Goal: Book appointment/travel/reservation

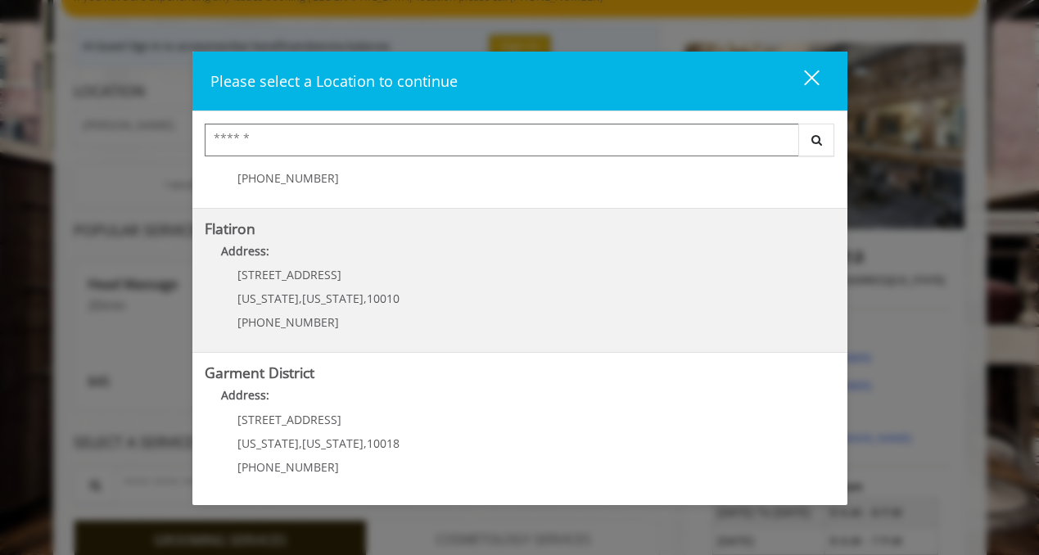
scroll to position [164, 0]
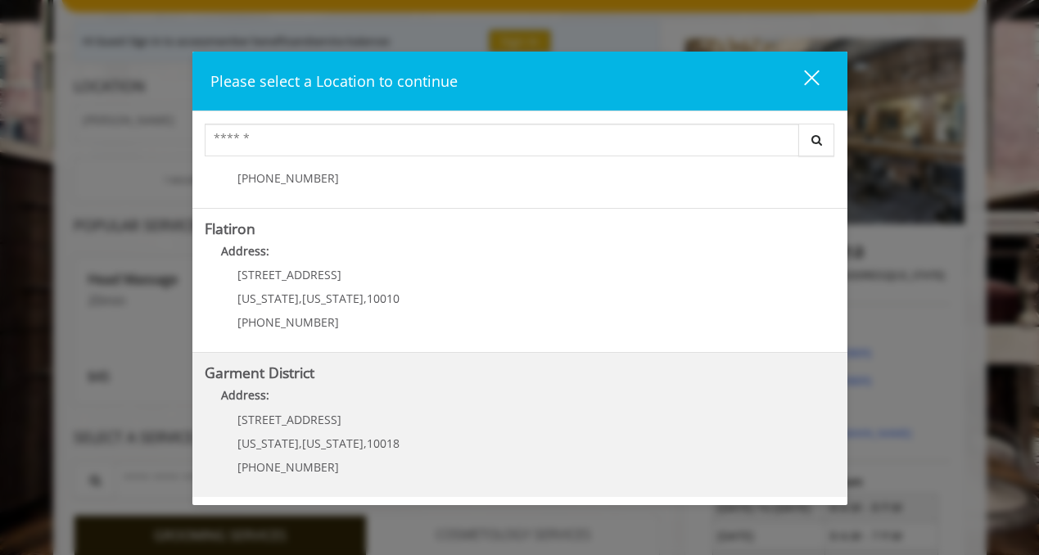
click at [367, 444] on span "10018" at bounding box center [383, 443] width 33 height 16
